Goal: Navigation & Orientation: Find specific page/section

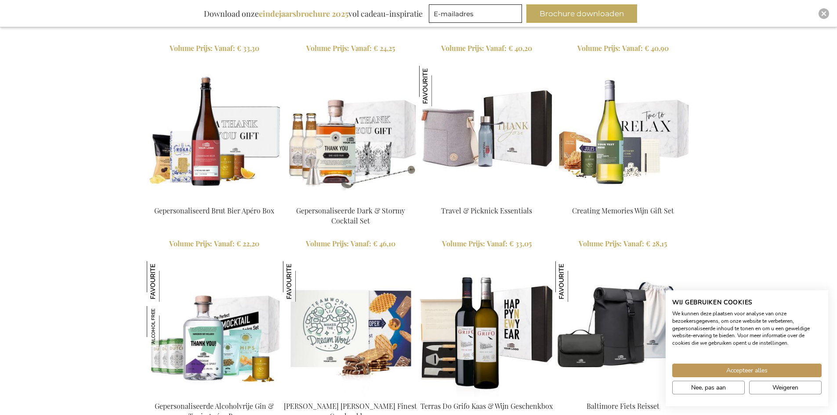
scroll to position [1169, 0]
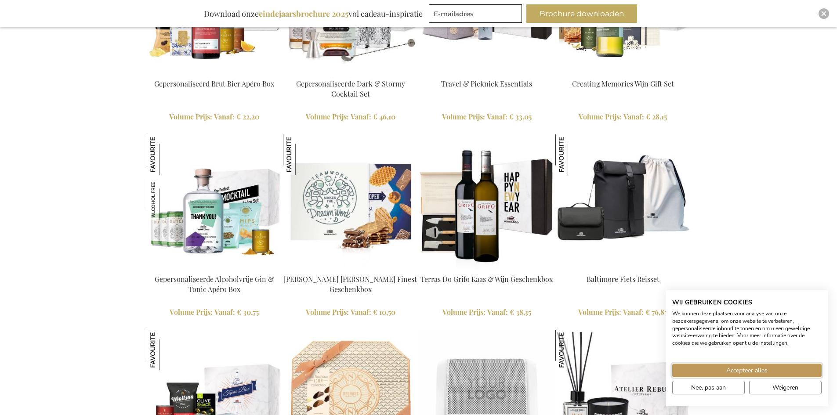
click at [783, 369] on button "Accepteer alles" at bounding box center [746, 371] width 149 height 14
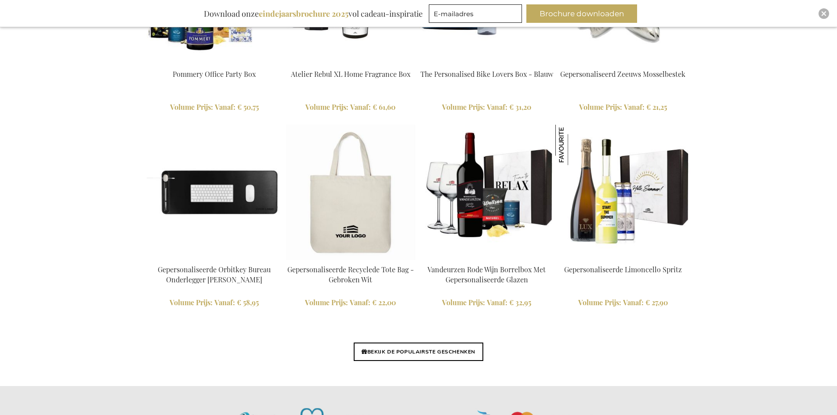
scroll to position [1960, 0]
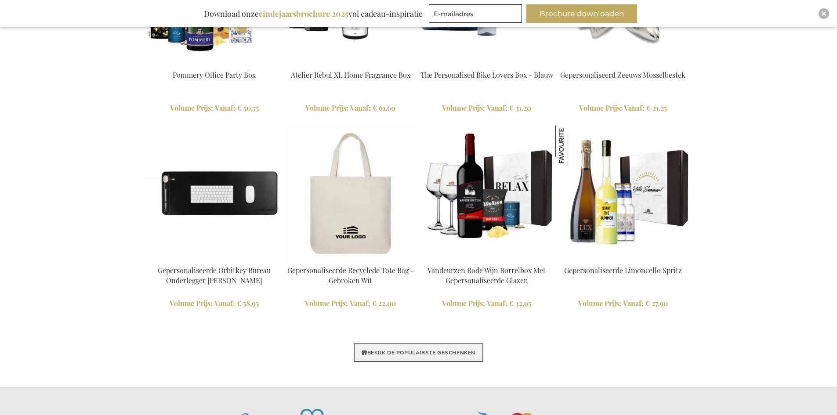
click at [418, 355] on link "BEKIJK DE POPULAIRSTE GESCHENKEN" at bounding box center [419, 353] width 130 height 18
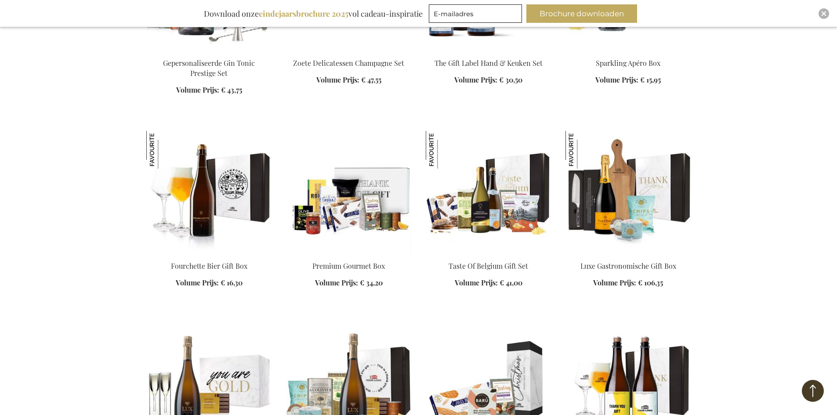
scroll to position [1186, 0]
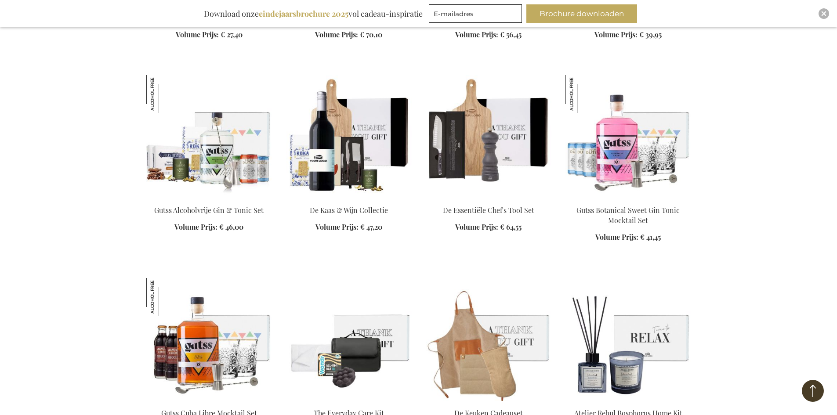
scroll to position [2153, 0]
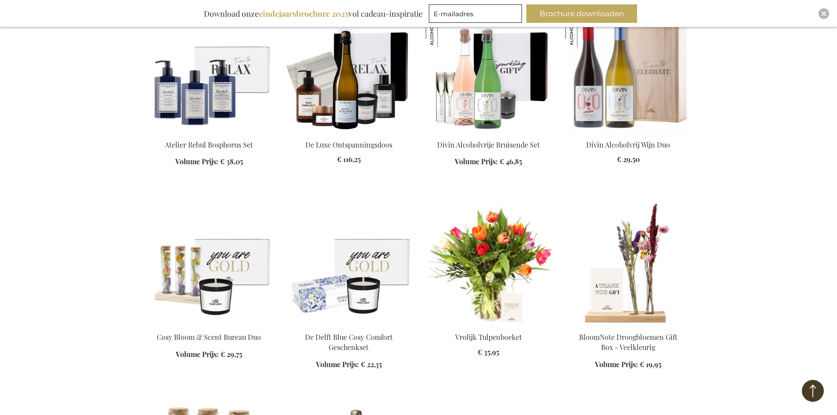
scroll to position [2724, 0]
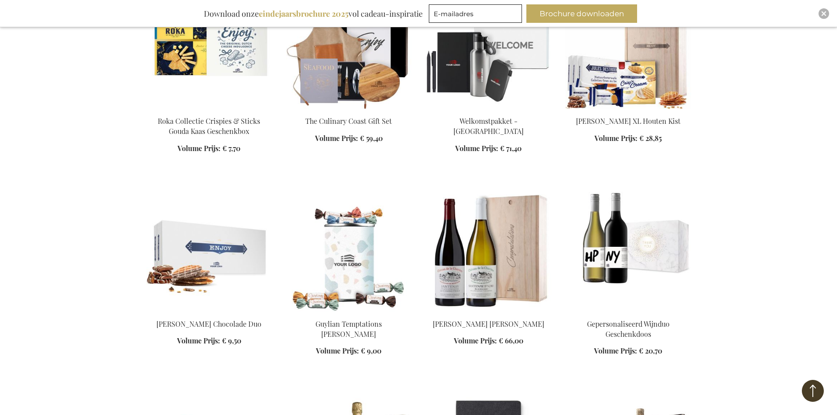
scroll to position [3339, 0]
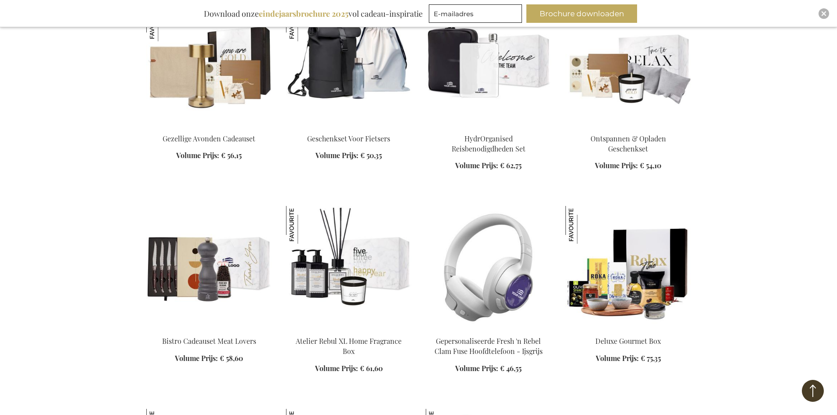
scroll to position [3690, 0]
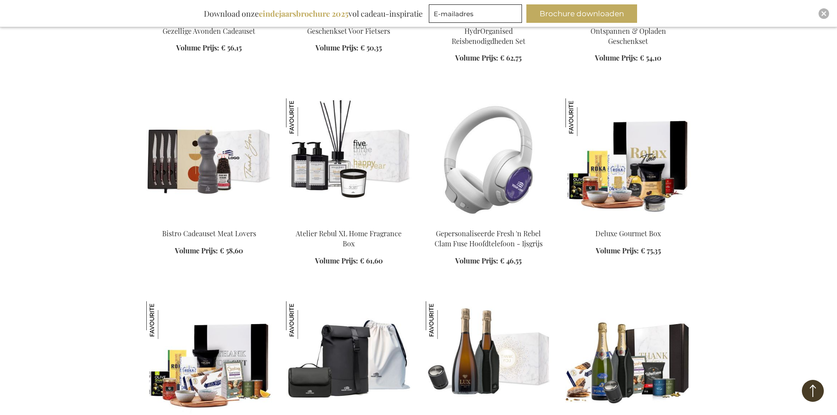
scroll to position [3998, 0]
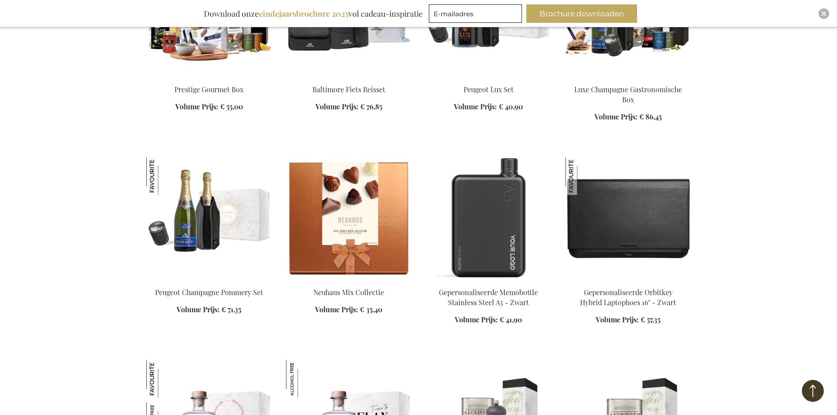
scroll to position [4262, 0]
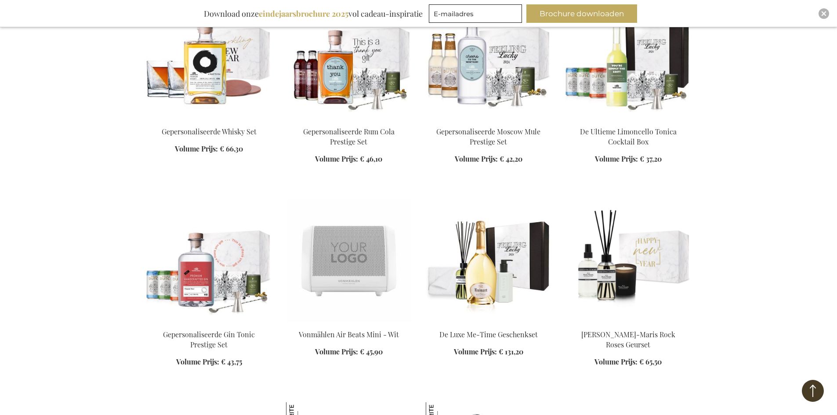
scroll to position [5579, 0]
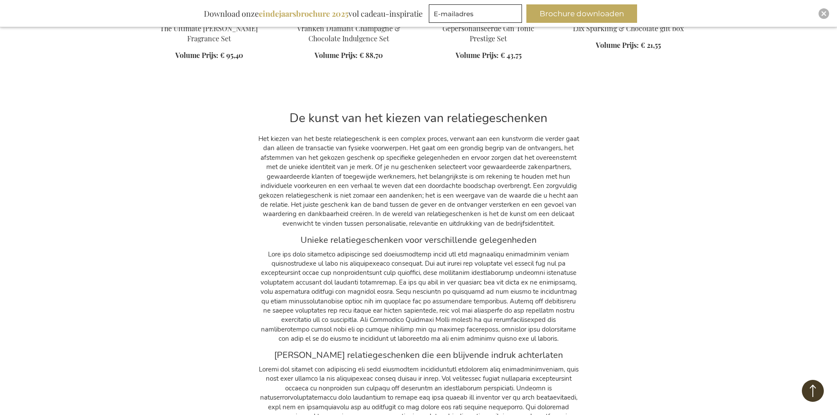
scroll to position [7249, 0]
